Goal: Navigation & Orientation: Find specific page/section

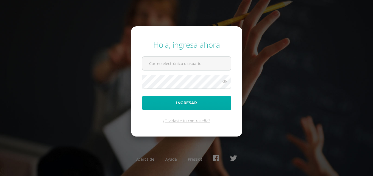
type input "[EMAIL_ADDRESS][DOMAIN_NAME]"
click at [170, 102] on button "Ingresar" at bounding box center [186, 103] width 89 height 14
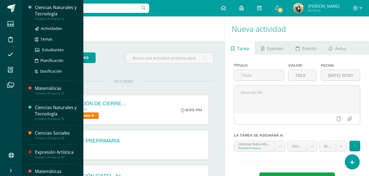
click at [51, 7] on div "Ciencias Naturales y Tecnología" at bounding box center [56, 10] width 42 height 13
